Goal: Find specific page/section: Find specific page/section

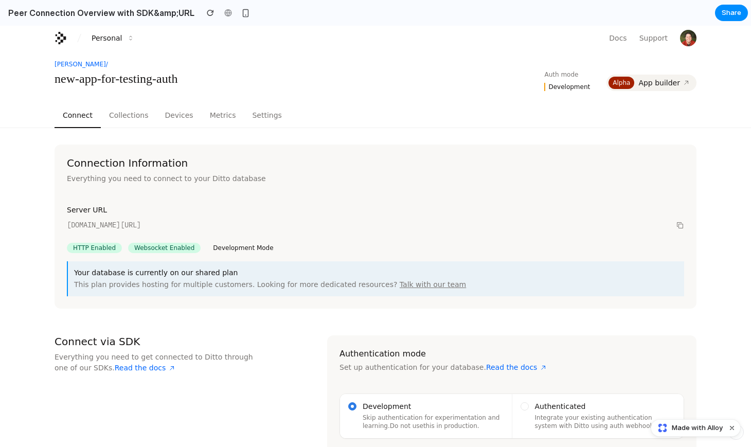
drag, startPoint x: 66, startPoint y: 225, endPoint x: 408, endPoint y: 228, distance: 342.1
click at [408, 228] on div "[DOMAIN_NAME][URL]" at bounding box center [368, 225] width 603 height 11
drag, startPoint x: 183, startPoint y: 225, endPoint x: 338, endPoint y: 226, distance: 155.4
click at [338, 226] on div "[DOMAIN_NAME][URL]" at bounding box center [368, 225] width 603 height 11
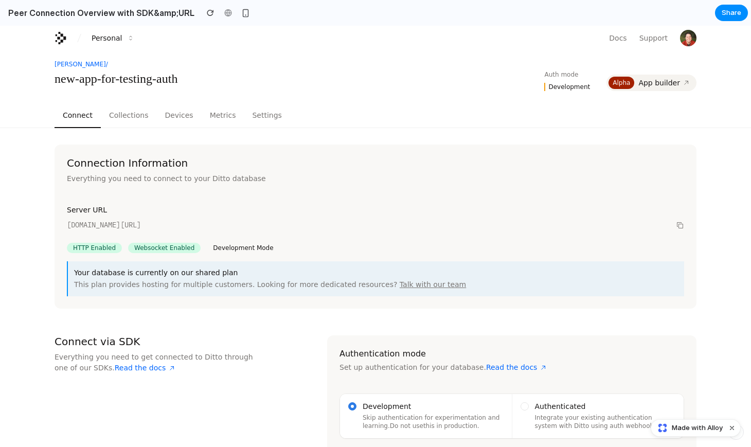
click at [338, 226] on div "[DOMAIN_NAME][URL]" at bounding box center [368, 225] width 603 height 11
drag, startPoint x: 67, startPoint y: 223, endPoint x: 179, endPoint y: 227, distance: 111.7
click at [179, 228] on div "[DOMAIN_NAME][URL]" at bounding box center [368, 225] width 603 height 11
drag, startPoint x: 184, startPoint y: 223, endPoint x: 381, endPoint y: 224, distance: 196.5
click at [381, 224] on div "[DOMAIN_NAME][URL]" at bounding box center [368, 225] width 603 height 11
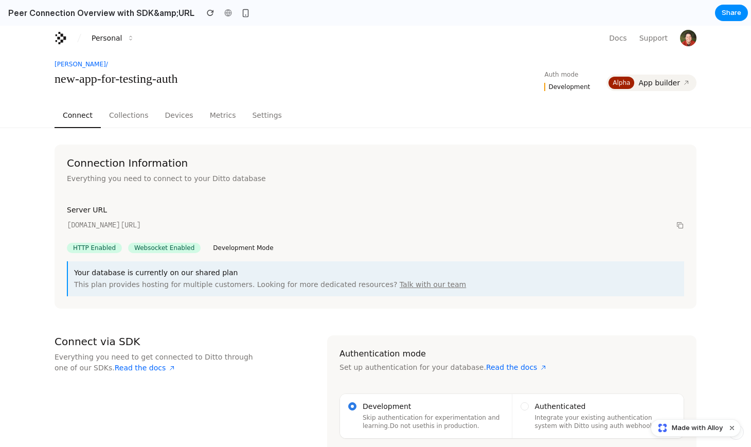
click at [381, 224] on div "[DOMAIN_NAME][URL]" at bounding box center [368, 225] width 603 height 11
drag, startPoint x: 66, startPoint y: 221, endPoint x: 172, endPoint y: 221, distance: 106.5
click at [171, 221] on div "Server URL [DOMAIN_NAME][URL] HTTP Enabled Websocket Enabled Development Mode Y…" at bounding box center [376, 250] width 642 height 116
drag, startPoint x: 184, startPoint y: 224, endPoint x: 422, endPoint y: 234, distance: 238.9
click at [422, 234] on div "Server URL [DOMAIN_NAME][URL] HTTP Enabled Websocket Enabled Development Mode Y…" at bounding box center [376, 250] width 642 height 116
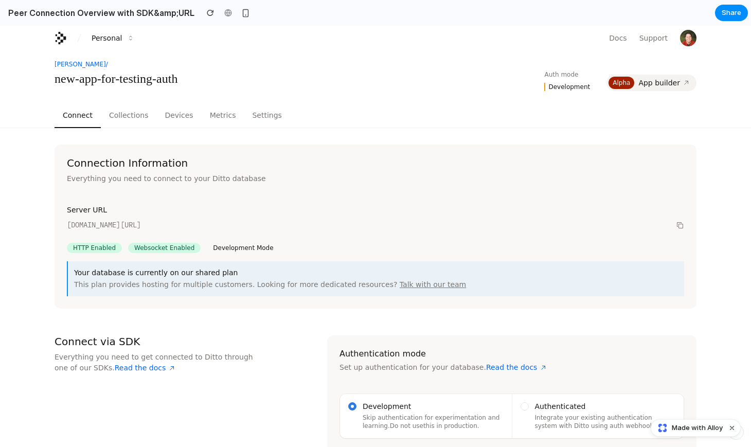
click at [422, 234] on div "Server URL [DOMAIN_NAME][URL] HTTP Enabled Websocket Enabled Development Mode Y…" at bounding box center [376, 250] width 642 height 116
drag, startPoint x: 67, startPoint y: 223, endPoint x: 182, endPoint y: 227, distance: 114.8
click at [182, 227] on div "[DOMAIN_NAME][URL]" at bounding box center [368, 225] width 603 height 11
click at [183, 227] on div "[DOMAIN_NAME][URL]" at bounding box center [368, 225] width 603 height 11
drag, startPoint x: 183, startPoint y: 225, endPoint x: 340, endPoint y: 225, distance: 156.9
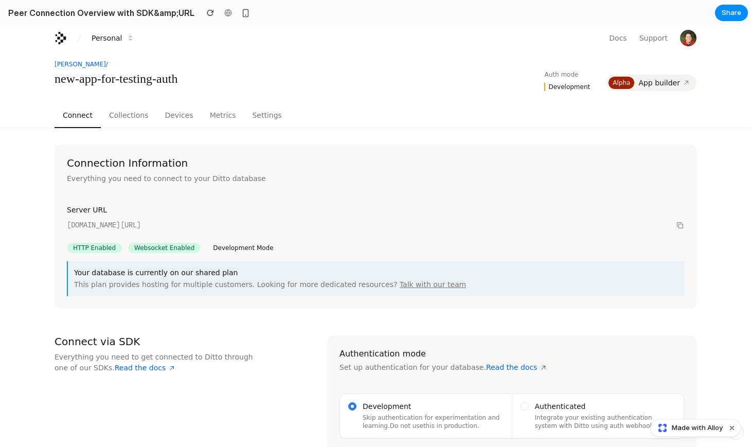
click at [340, 225] on div "[DOMAIN_NAME][URL]" at bounding box center [368, 225] width 603 height 11
drag, startPoint x: 67, startPoint y: 224, endPoint x: 408, endPoint y: 244, distance: 341.7
click at [408, 244] on div "Server URL [DOMAIN_NAME][URL] HTTP Enabled Websocket Enabled Development Mode Y…" at bounding box center [376, 250] width 642 height 116
click at [382, 227] on div "[DOMAIN_NAME][URL]" at bounding box center [368, 225] width 603 height 11
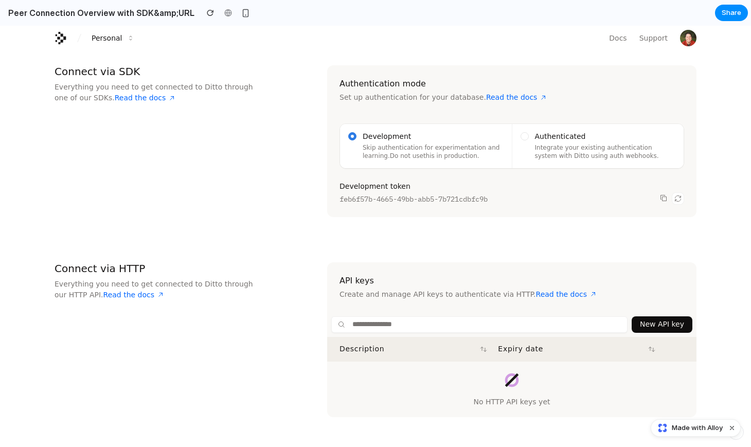
scroll to position [275, 0]
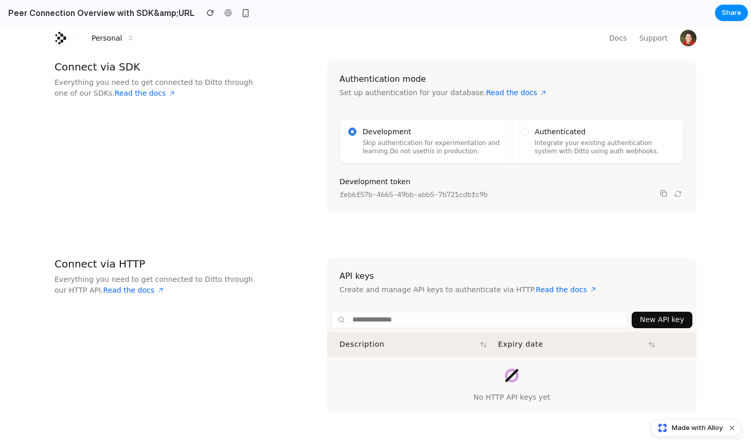
click at [387, 181] on label "Development token" at bounding box center [504, 181] width 328 height 11
click at [573, 132] on span "Authenticated" at bounding box center [605, 132] width 141 height 9
click at [730, 428] on button "Dismiss watermark" at bounding box center [732, 428] width 12 height 12
